Goal: Navigation & Orientation: Find specific page/section

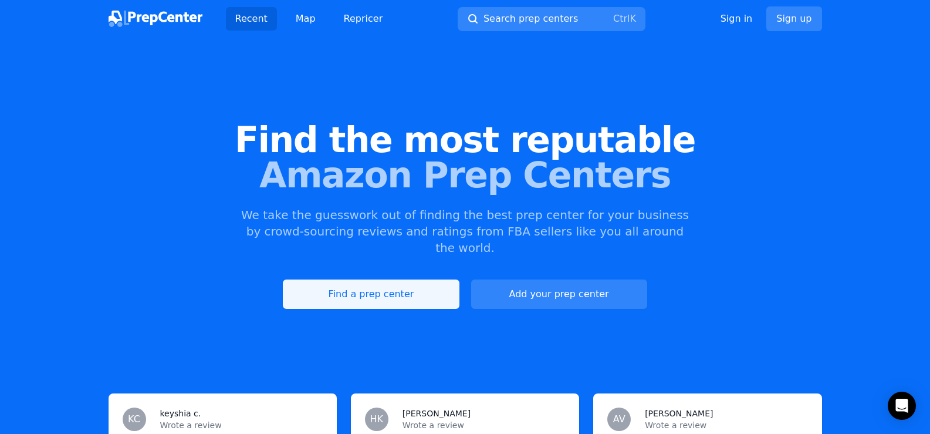
click at [411, 279] on link "Find a prep center" at bounding box center [371, 293] width 176 height 29
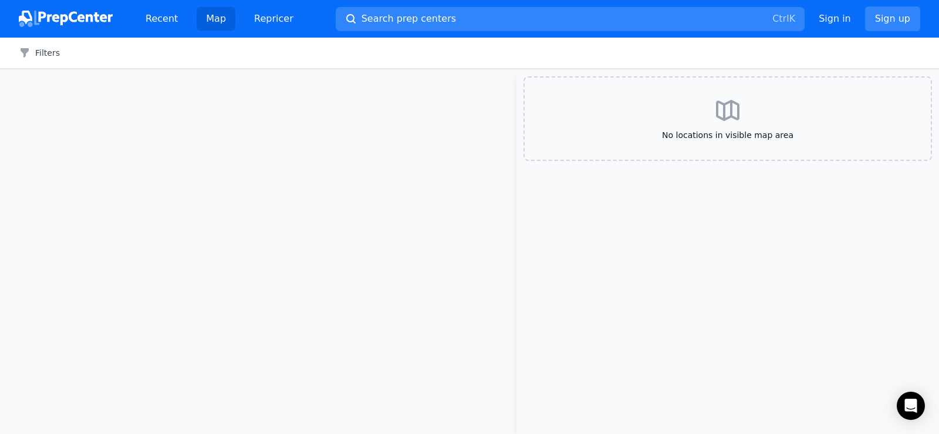
click at [675, 101] on div "No locations in visible map area" at bounding box center [727, 118] width 408 height 84
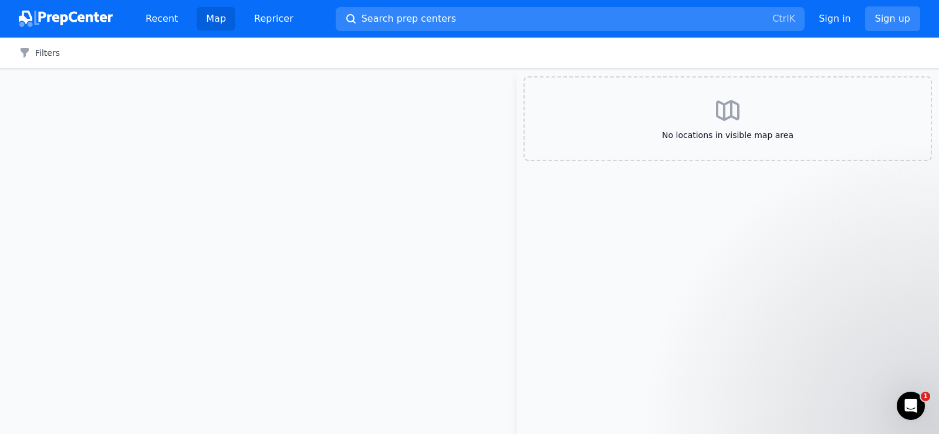
click at [210, 17] on link "Map" at bounding box center [216, 18] width 39 height 23
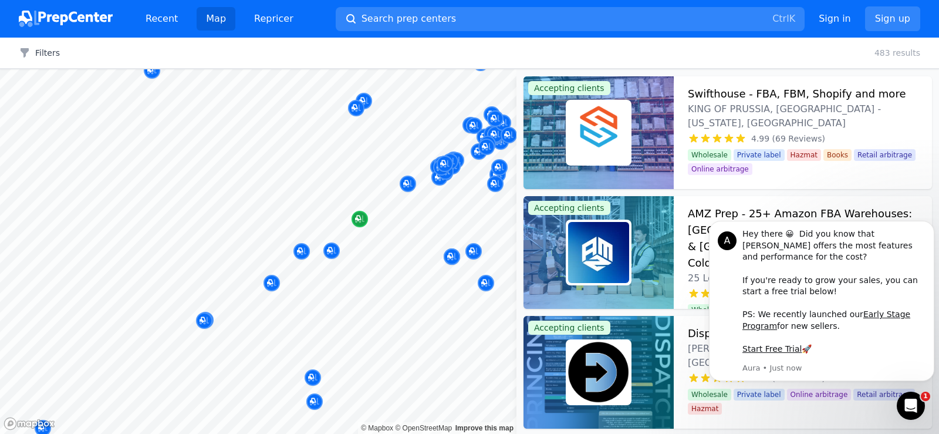
click at [353, 224] on div "Map marker" at bounding box center [359, 219] width 16 height 16
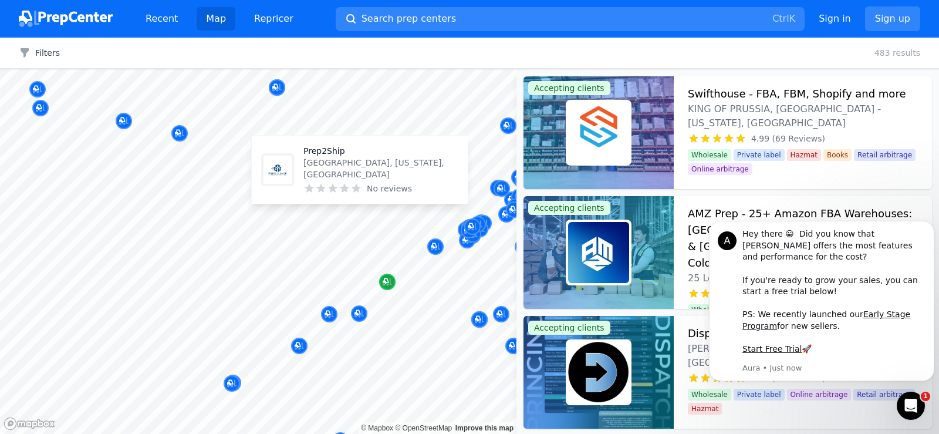
click at [391, 281] on icon "Map marker" at bounding box center [386, 282] width 9 height 12
click at [336, 316] on div "Map marker" at bounding box center [329, 314] width 16 height 16
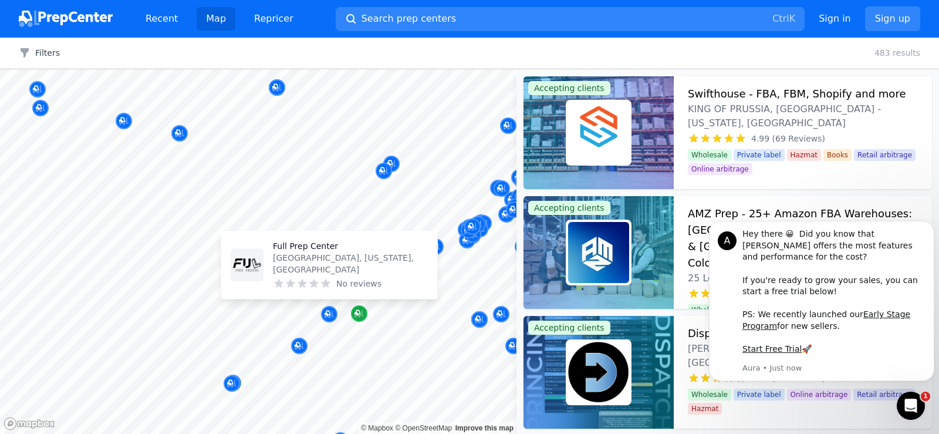
click at [360, 307] on icon "Map marker" at bounding box center [358, 313] width 9 height 12
